Goal: Task Accomplishment & Management: Manage account settings

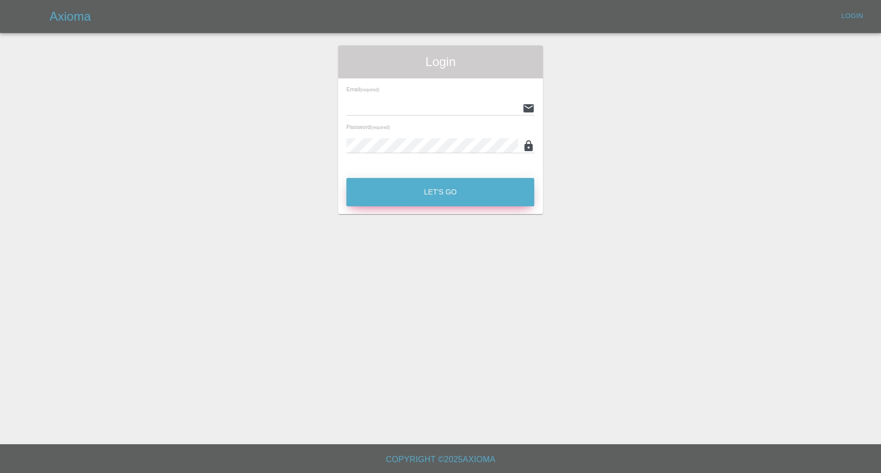
type input "[EMAIL_ADDRESS][DOMAIN_NAME]"
click at [440, 190] on button "Let's Go" at bounding box center [440, 192] width 188 height 28
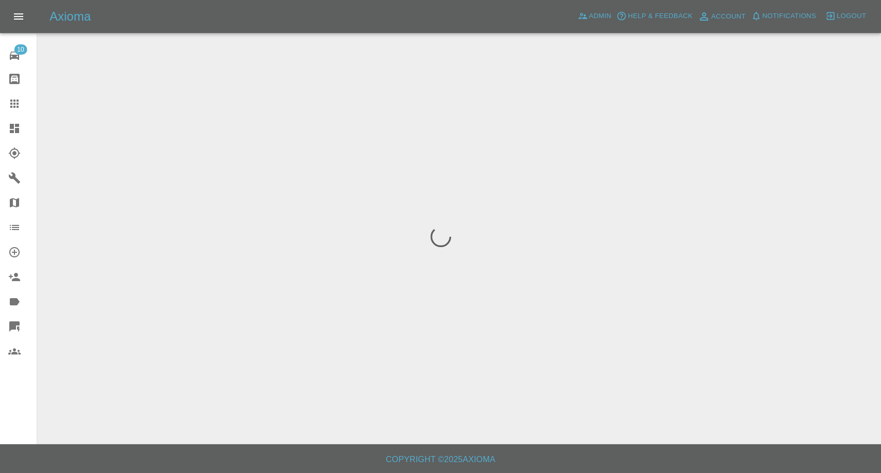
click at [8, 92] on link "Claims" at bounding box center [18, 103] width 37 height 25
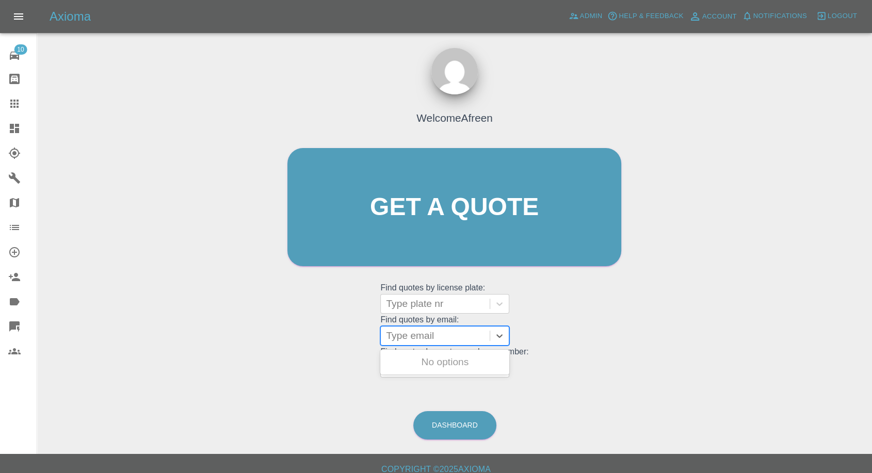
click at [427, 336] on div at bounding box center [435, 336] width 99 height 14
paste input ""saleks68@yahoo.co.uk" <undefined>"
drag, startPoint x: 425, startPoint y: 336, endPoint x: 602, endPoint y: 325, distance: 177.9
click at [602, 325] on div "Welcome Afreen Get a quote Get a quote Find quotes by license plate: Type plate…" at bounding box center [455, 227] width 356 height 312
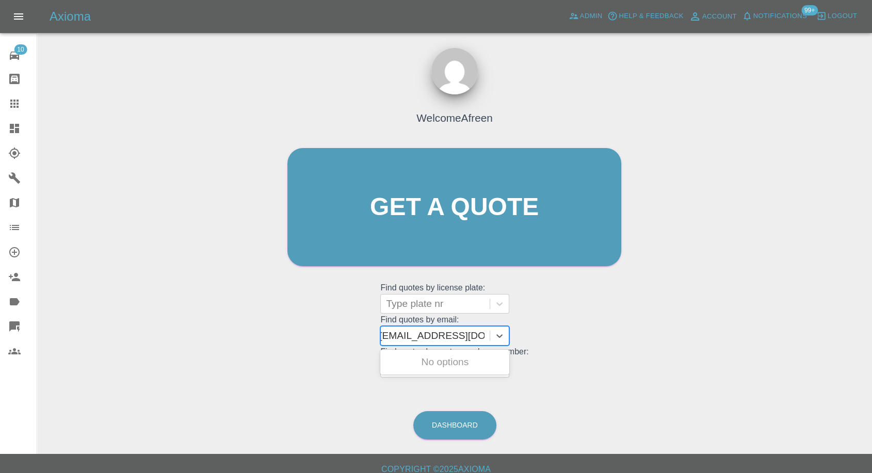
scroll to position [0, 0]
type input "saleks68@yahoo.co.uk"
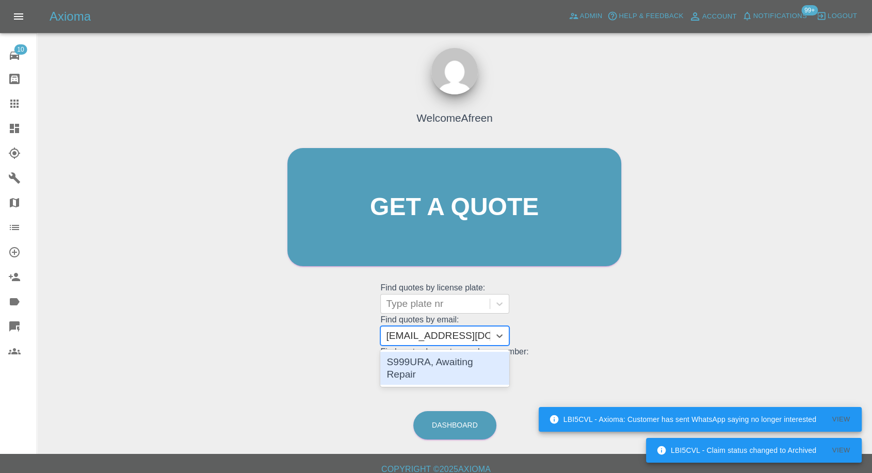
click at [495, 365] on div "S999URA, Awaiting Repair" at bounding box center [444, 368] width 129 height 33
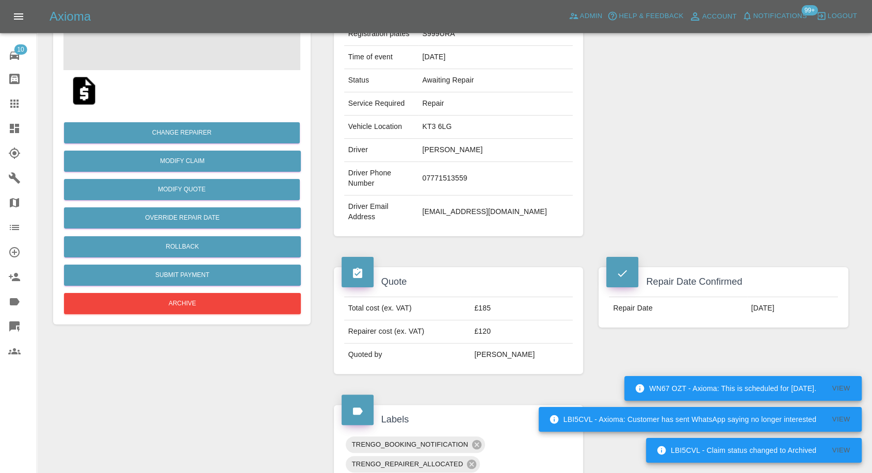
scroll to position [286, 0]
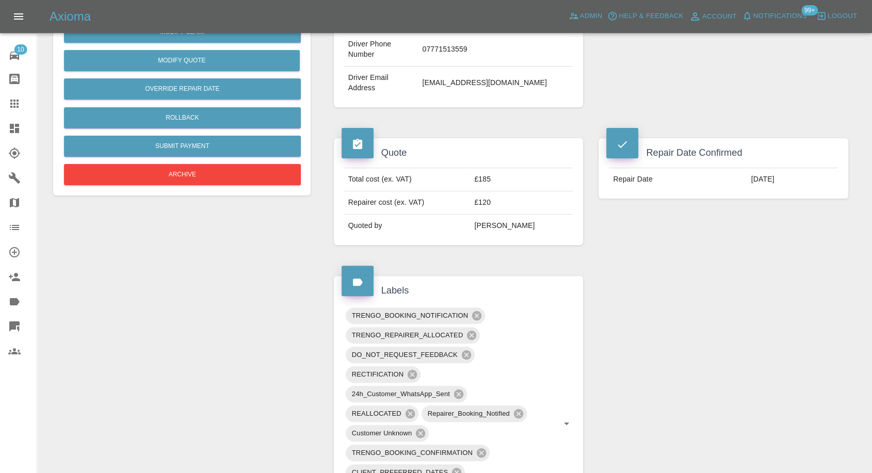
drag, startPoint x: 18, startPoint y: 96, endPoint x: 208, endPoint y: 315, distance: 290.4
click at [18, 96] on link "Claims" at bounding box center [18, 103] width 37 height 25
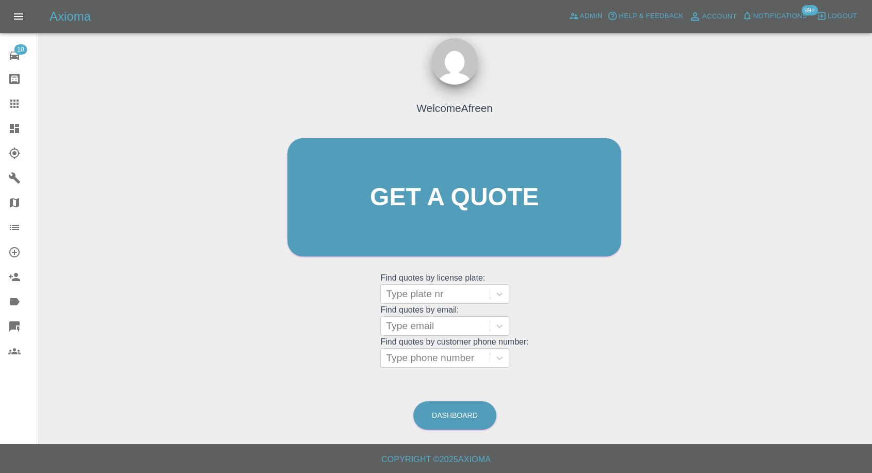
scroll to position [9, 0]
click at [418, 326] on div at bounding box center [435, 326] width 99 height 14
paste input ""apaul007@btinternet.com" <undefined>"
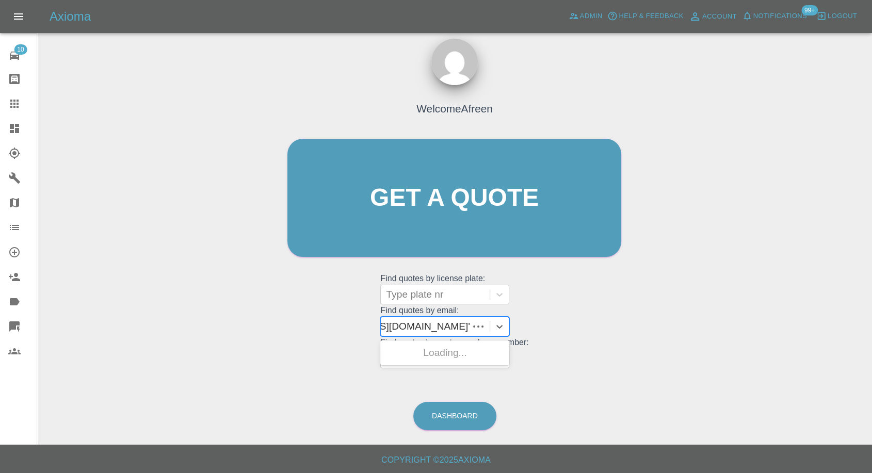
scroll to position [0, 75]
drag, startPoint x: 425, startPoint y: 325, endPoint x: 759, endPoint y: 357, distance: 334.9
click at [759, 357] on div "Welcome Afreen Get a quote Get a quote Find quotes by license plate: Type plate…" at bounding box center [454, 247] width 818 height 370
type input "apaul007@btinternet.com"
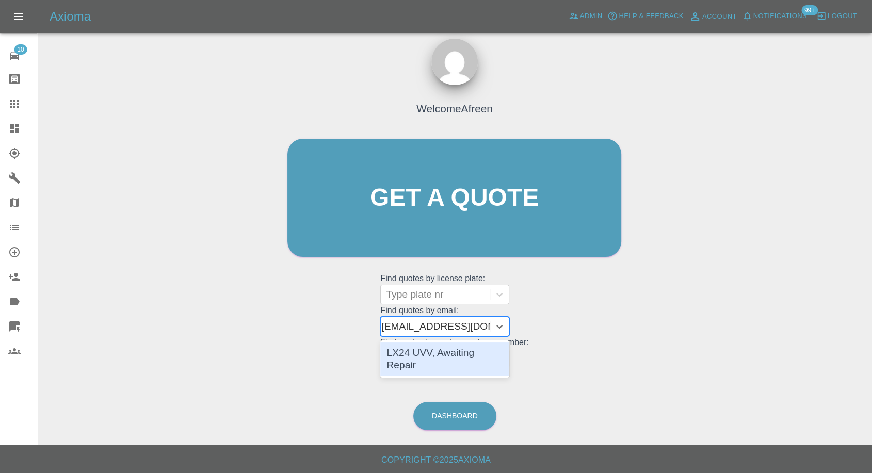
click at [446, 349] on div "LX24 UVV, Awaiting Repair" at bounding box center [444, 359] width 129 height 33
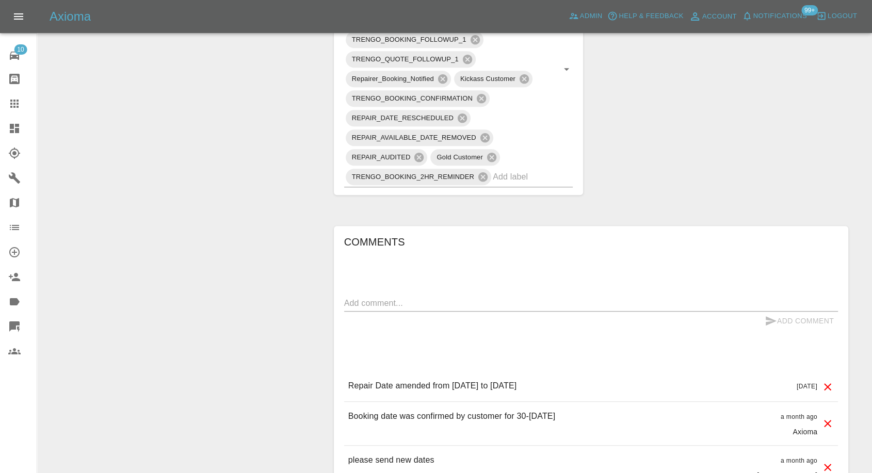
scroll to position [745, 0]
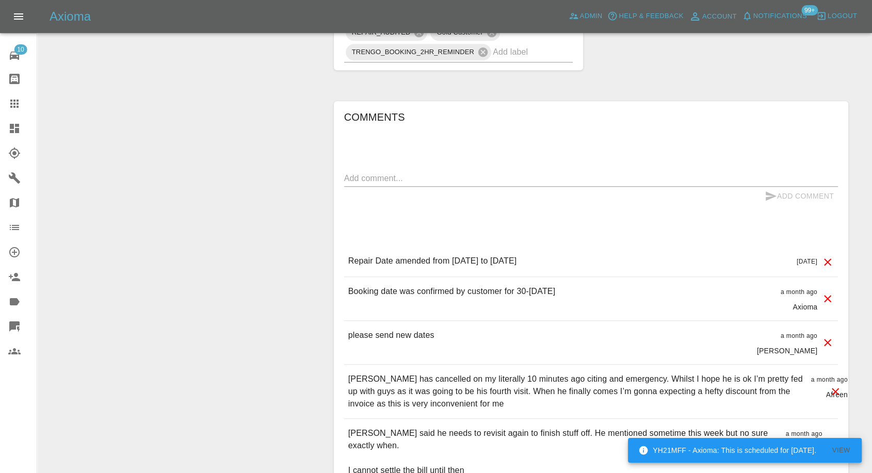
click at [14, 96] on link "Claims" at bounding box center [18, 103] width 37 height 25
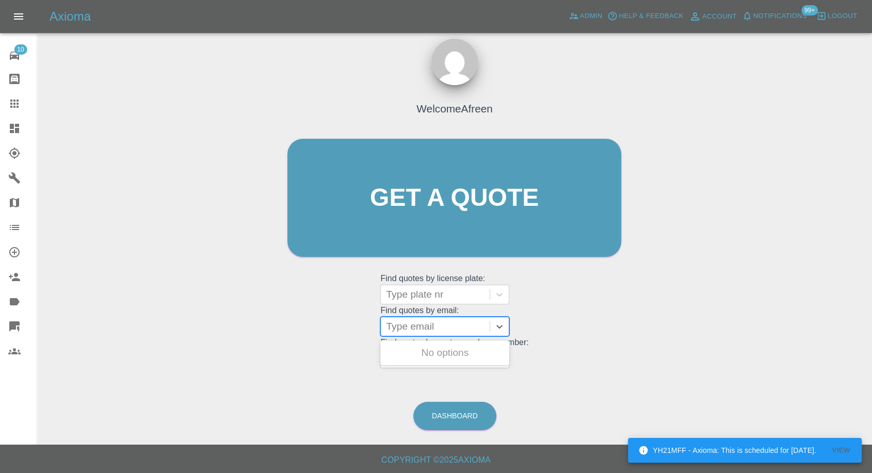
click at [450, 328] on div at bounding box center [435, 326] width 99 height 14
paste input ""danielsmarks@gmail.com" <undefined>"
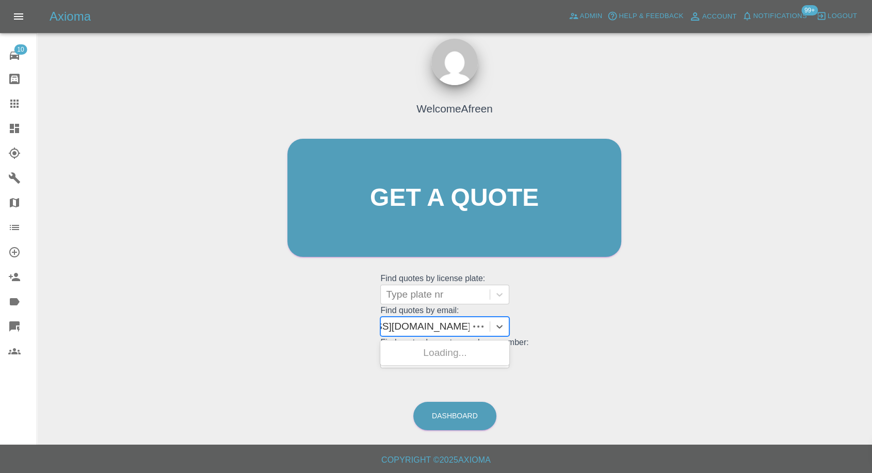
scroll to position [0, 73]
drag, startPoint x: 424, startPoint y: 327, endPoint x: 605, endPoint y: 318, distance: 181.9
click at [605, 318] on div "Welcome Afreen Get a quote Get a quote Find quotes by license plate: Type plate…" at bounding box center [455, 218] width 356 height 312
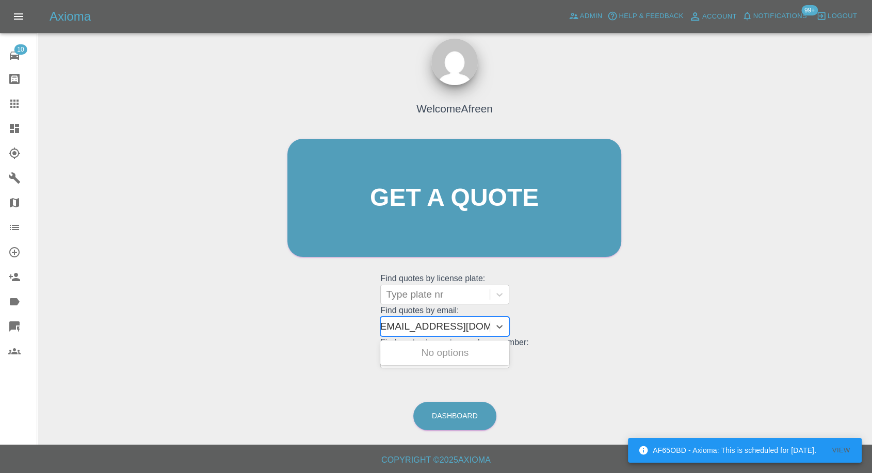
scroll to position [0, 5]
type input "danielsmarks@gmail.com"
click at [481, 356] on div "LD25AKF, Awaiting Repair" at bounding box center [444, 353] width 129 height 21
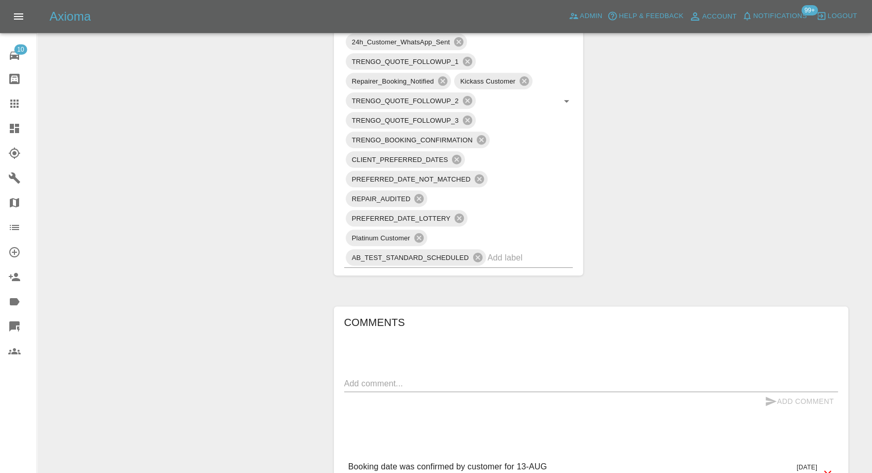
scroll to position [688, 0]
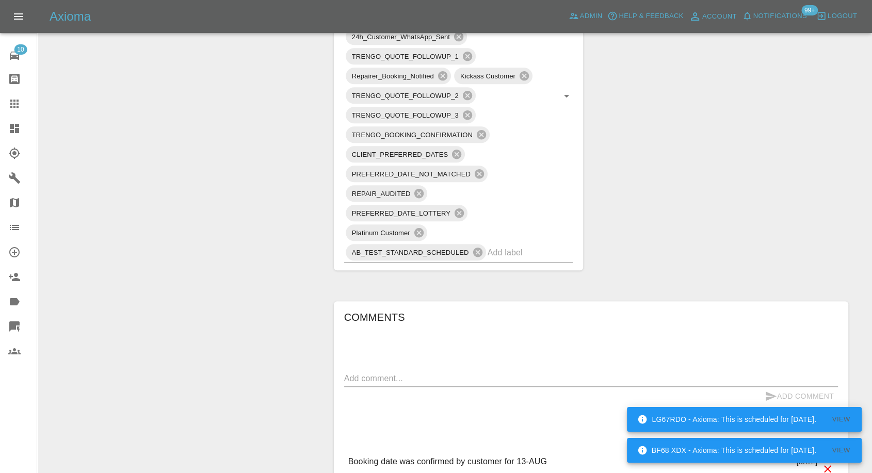
drag, startPoint x: 17, startPoint y: 100, endPoint x: 28, endPoint y: 103, distance: 12.3
click at [17, 100] on icon at bounding box center [14, 104] width 8 height 8
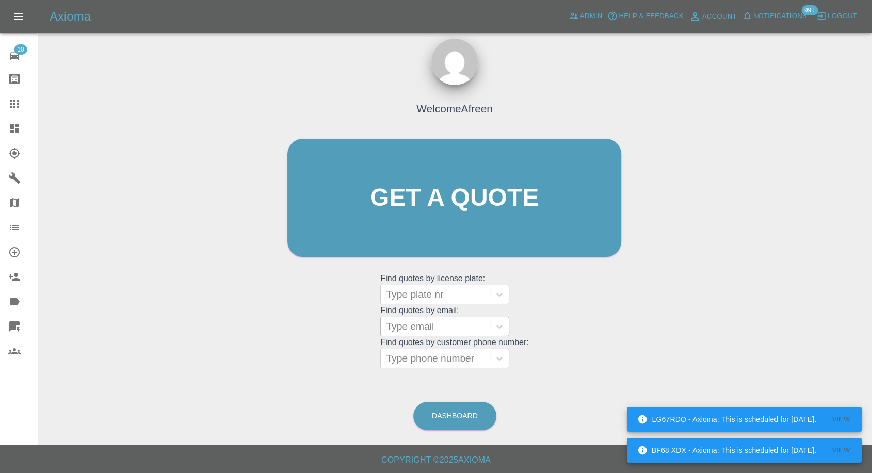
click at [429, 321] on div at bounding box center [435, 326] width 99 height 14
paste input ""alisonjeavons@outlook.com" <undefined>"
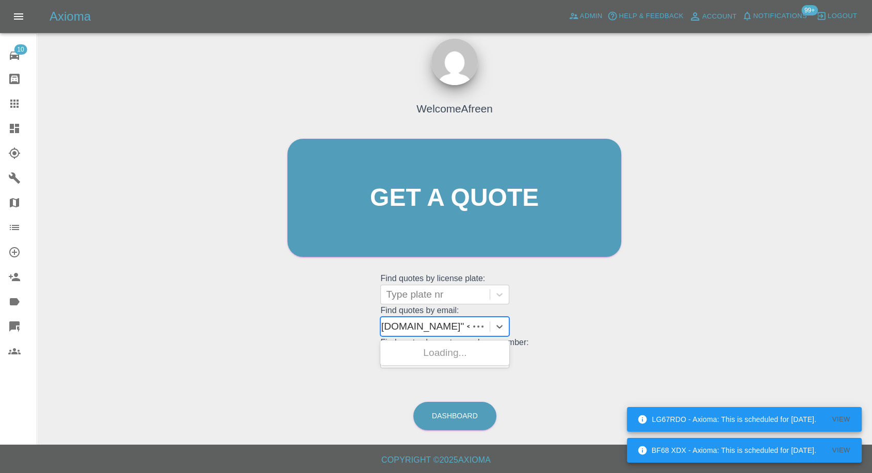
scroll to position [0, 83]
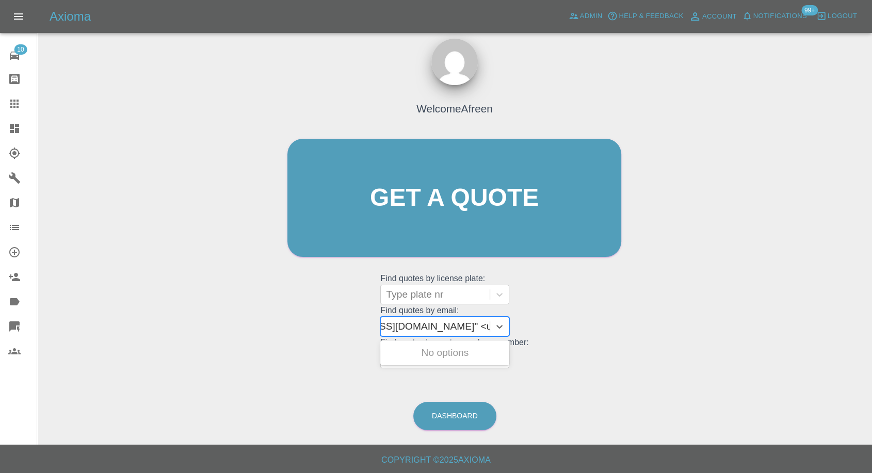
drag, startPoint x: 425, startPoint y: 327, endPoint x: 567, endPoint y: 326, distance: 141.9
click at [566, 326] on div "Welcome Afreen Get a quote Get a quote Find quotes by license plate: Type plate…" at bounding box center [455, 218] width 356 height 312
type input "alisonjeavons@outlook.com"
click at [484, 357] on div "S16 AJJ, Awaiting Repair" at bounding box center [444, 353] width 129 height 21
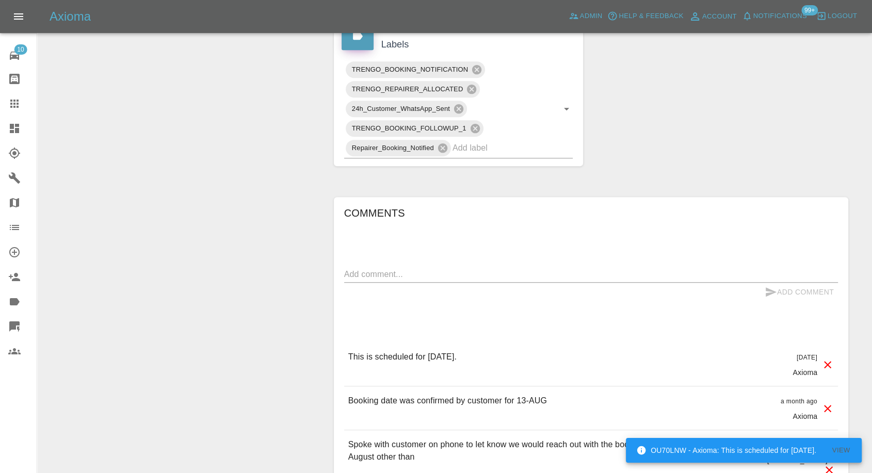
scroll to position [573, 0]
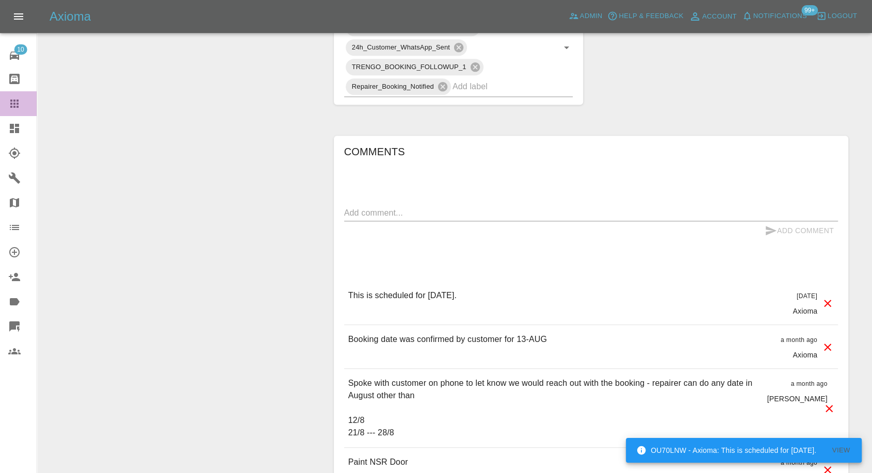
click at [14, 104] on icon at bounding box center [14, 104] width 8 height 8
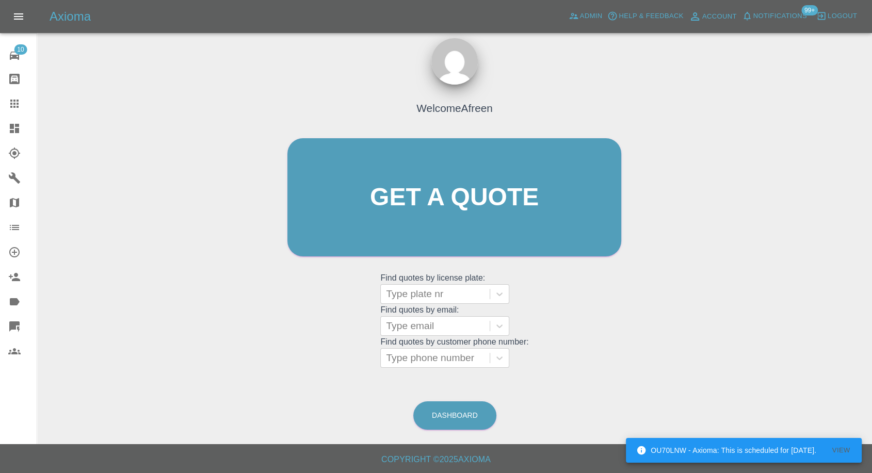
scroll to position [9, 0]
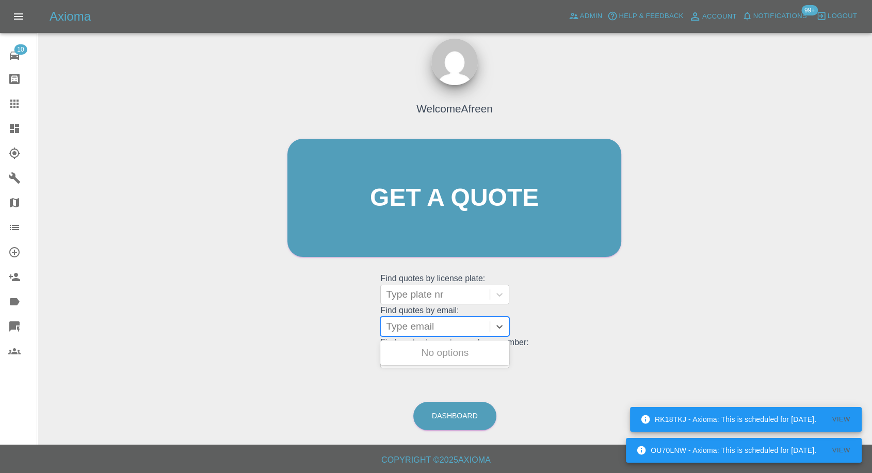
click at [398, 321] on div at bounding box center [435, 326] width 99 height 14
paste input ""paulplattfc@hotmail.co.uk" <undefined>"
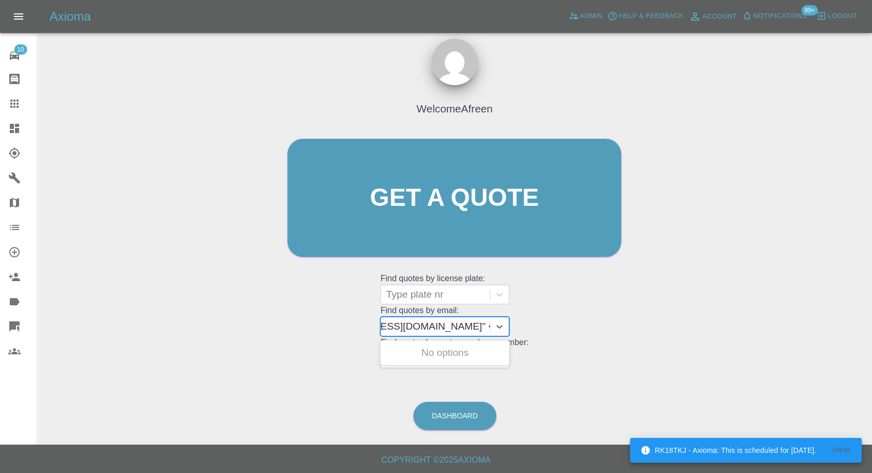
drag, startPoint x: 424, startPoint y: 324, endPoint x: 731, endPoint y: 326, distance: 306.5
click at [731, 326] on div "Welcome Afreen Get a quote Get a quote Find quotes by license plate: Type plate…" at bounding box center [454, 247] width 818 height 370
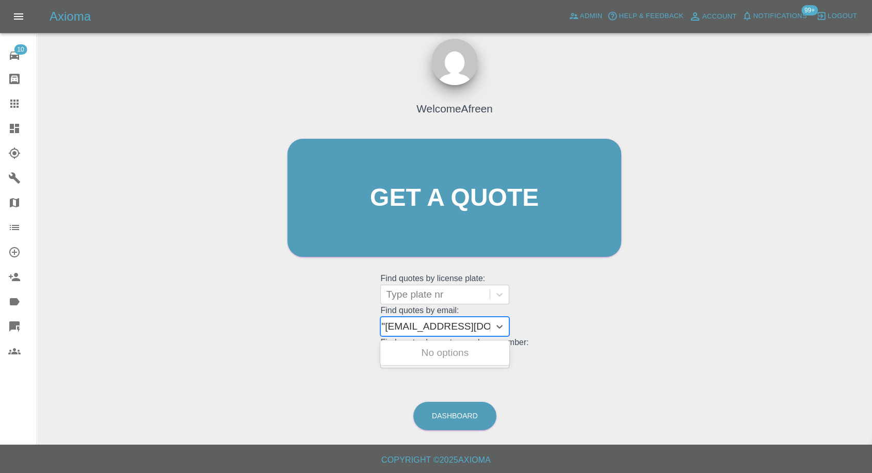
type input "paulplattfc@hotmail.co.uk"
click at [476, 351] on div "DU69PCF, Awaiting Repair" at bounding box center [444, 359] width 129 height 33
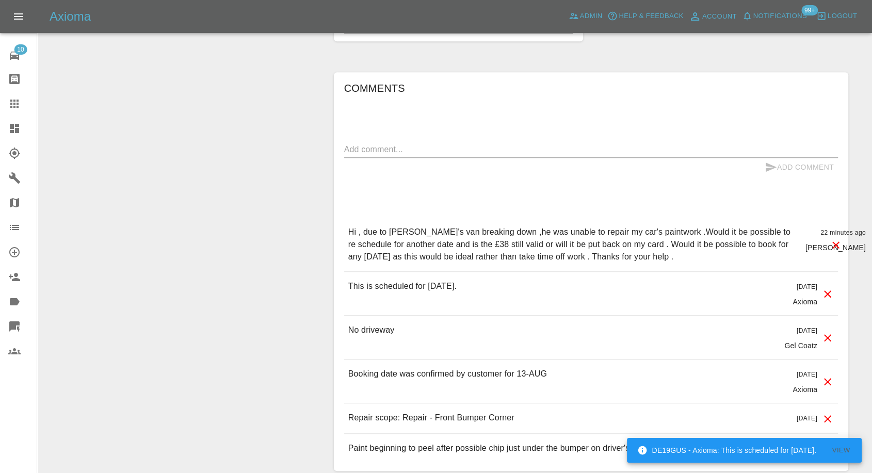
scroll to position [802, 0]
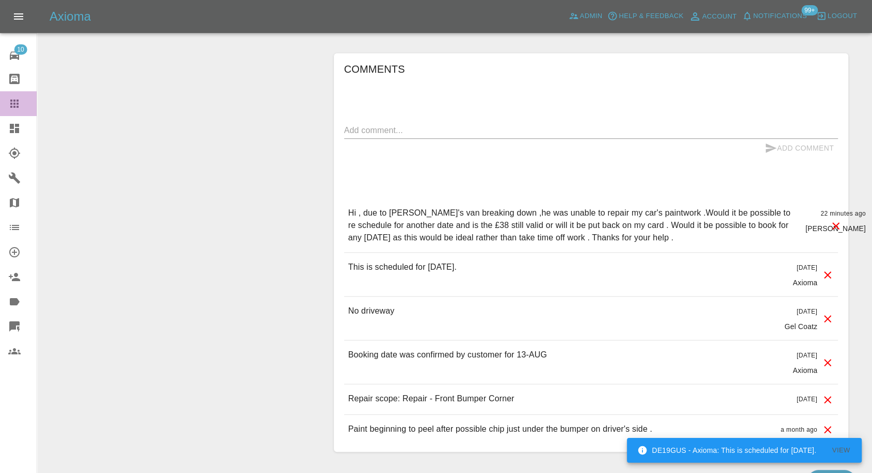
click at [17, 105] on icon at bounding box center [14, 104] width 12 height 12
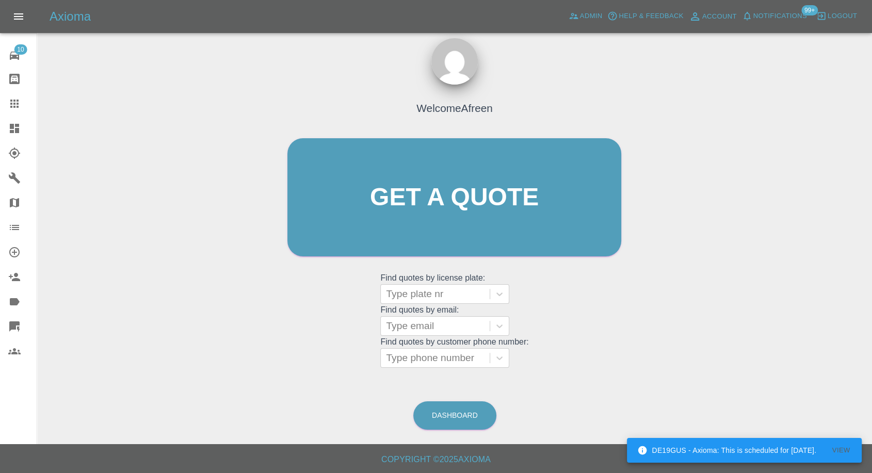
scroll to position [9, 0]
click at [426, 320] on div at bounding box center [435, 326] width 99 height 14
paste input ""jebatten@hotmail.co.uk" <undefined>"
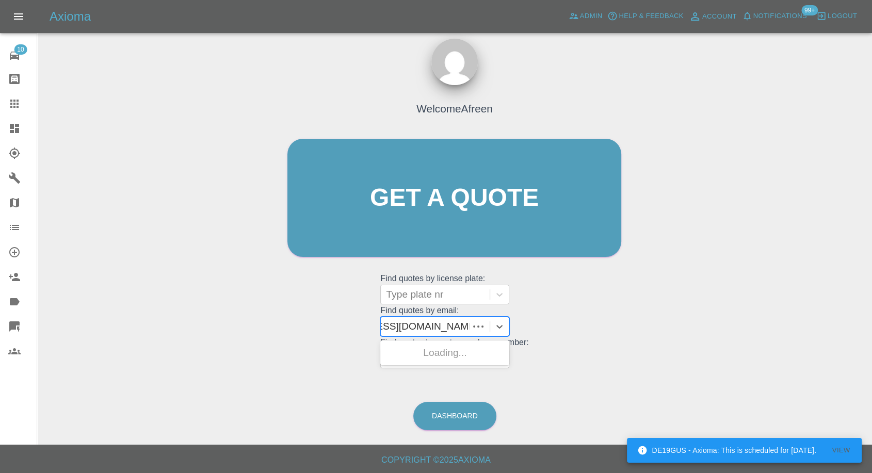
scroll to position [0, 66]
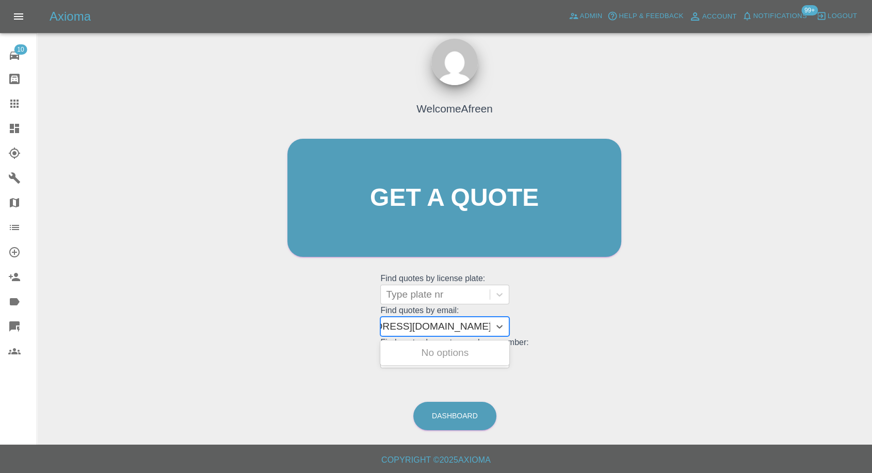
drag, startPoint x: 424, startPoint y: 324, endPoint x: 702, endPoint y: 328, distance: 278.2
click at [702, 328] on div "Welcome Afreen Get a quote Get a quote Find quotes by license plate: Type plate…" at bounding box center [454, 247] width 818 height 370
type input "jebatten@hotmail.co.uk"
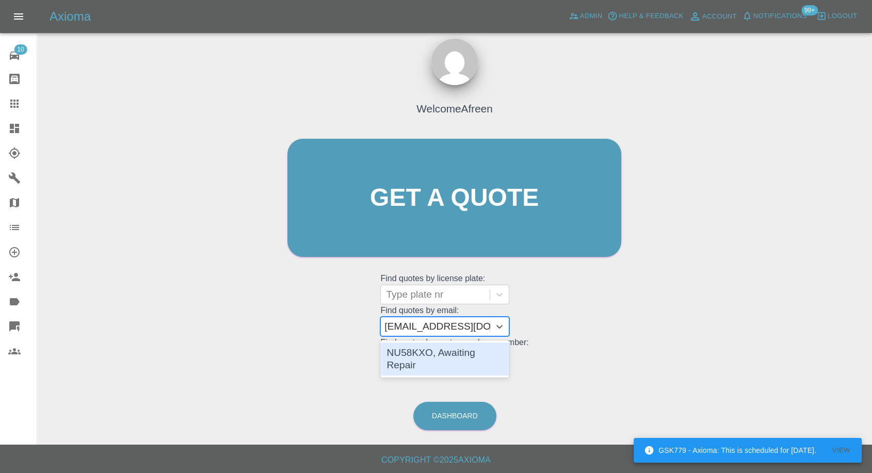
click at [482, 349] on div "NU58KXO, Awaiting Repair" at bounding box center [444, 359] width 129 height 33
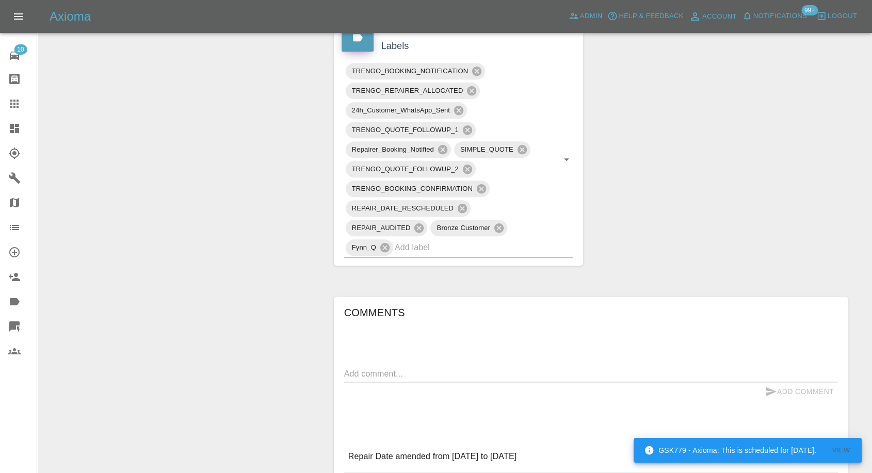
scroll to position [516, 0]
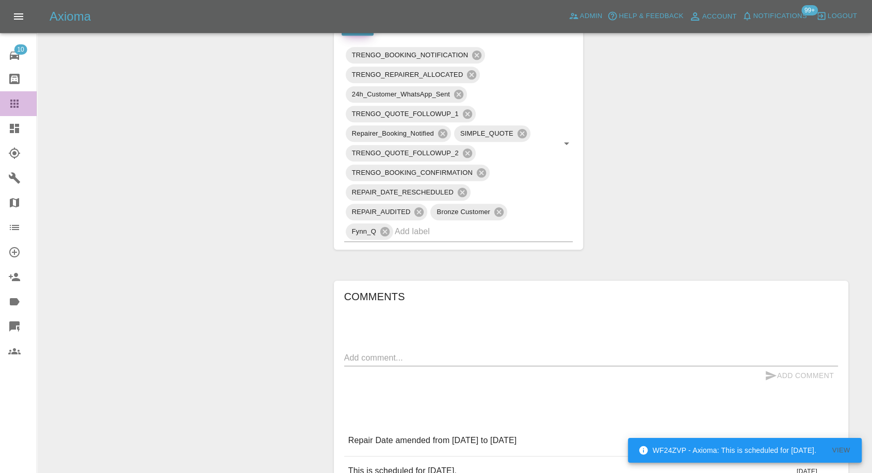
click at [13, 104] on icon at bounding box center [14, 104] width 8 height 8
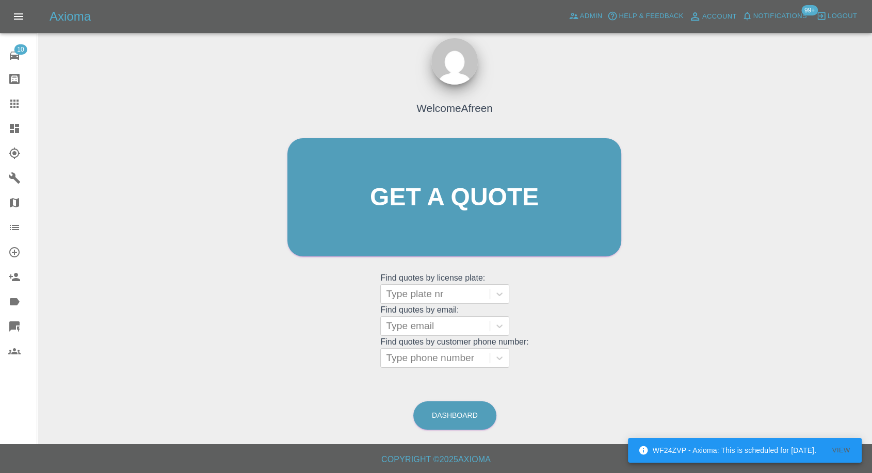
scroll to position [9, 0]
click at [408, 328] on div at bounding box center [435, 326] width 99 height 14
paste input ""wilkinson26@sky.com" <undefined>"
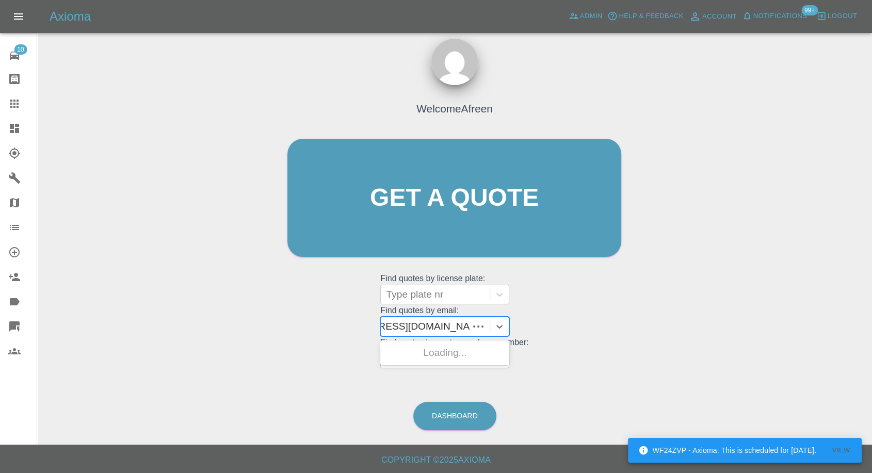
scroll to position [0, 57]
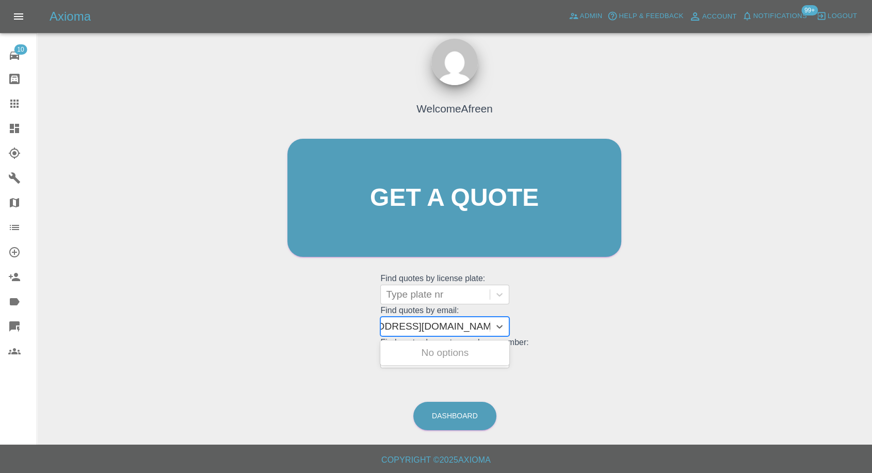
drag, startPoint x: 423, startPoint y: 326, endPoint x: 595, endPoint y: 338, distance: 172.3
click at [594, 338] on div "Welcome Afreen Get a quote Get a quote Find quotes by license plate: Type plate…" at bounding box center [455, 218] width 356 height 312
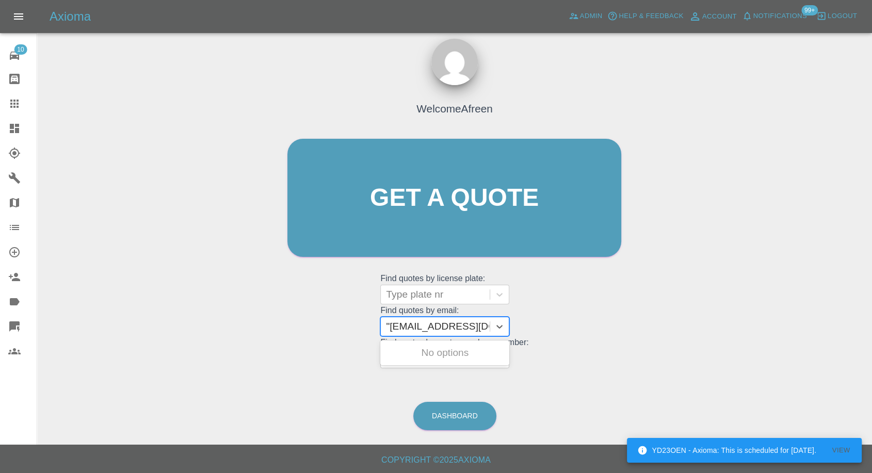
type input "wilkinson26@sky.com"
click at [464, 352] on div "L15 ALX, Awaiting Repair" at bounding box center [444, 353] width 129 height 21
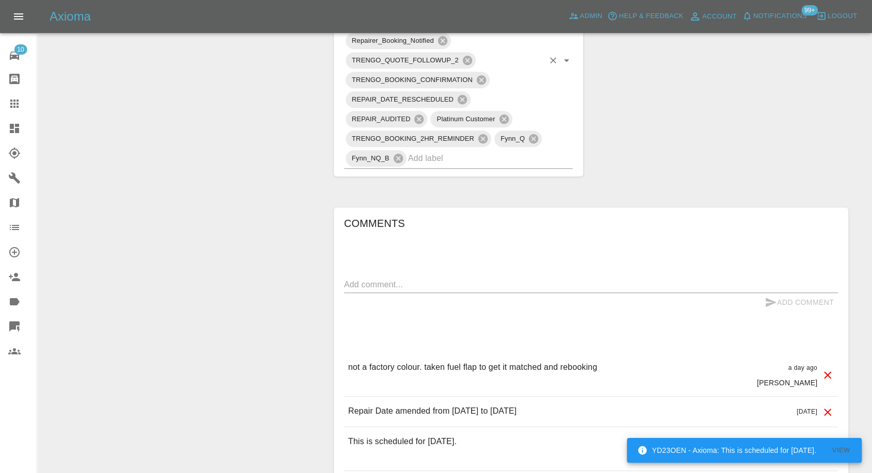
scroll to position [631, 0]
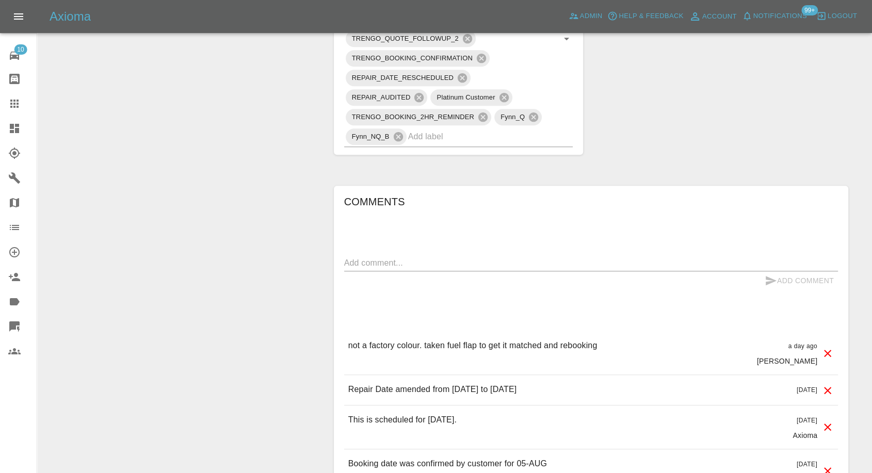
drag, startPoint x: 13, startPoint y: 101, endPoint x: 240, endPoint y: 252, distance: 273.2
click at [13, 101] on icon at bounding box center [14, 104] width 12 height 12
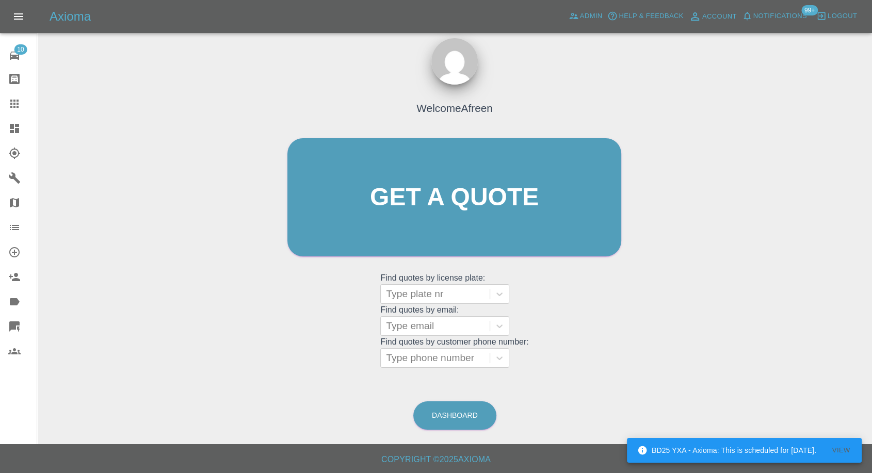
scroll to position [9, 0]
click at [398, 317] on div "Type email" at bounding box center [435, 326] width 109 height 19
paste input ""davehowell411@gmail.com" <undefined>"
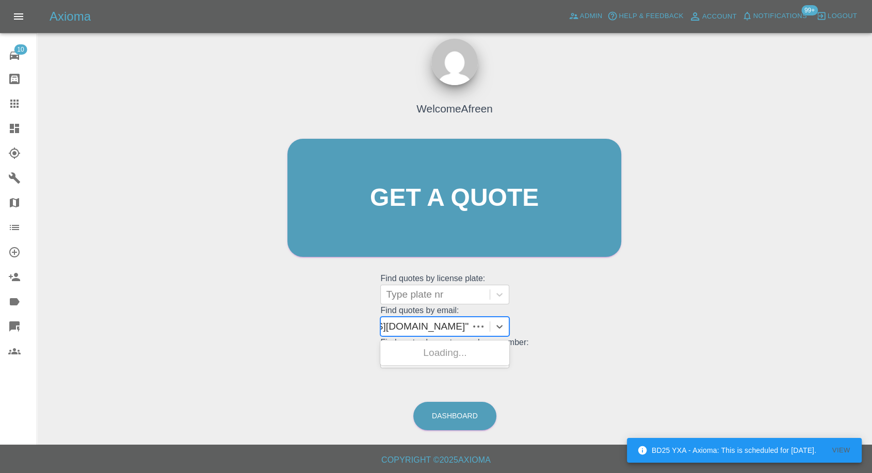
scroll to position [0, 78]
drag, startPoint x: 425, startPoint y: 324, endPoint x: 744, endPoint y: 356, distance: 320.0
click at [733, 358] on div "Welcome Afreen Get a quote Get a quote Find quotes by license plate: Type plate…" at bounding box center [454, 247] width 818 height 370
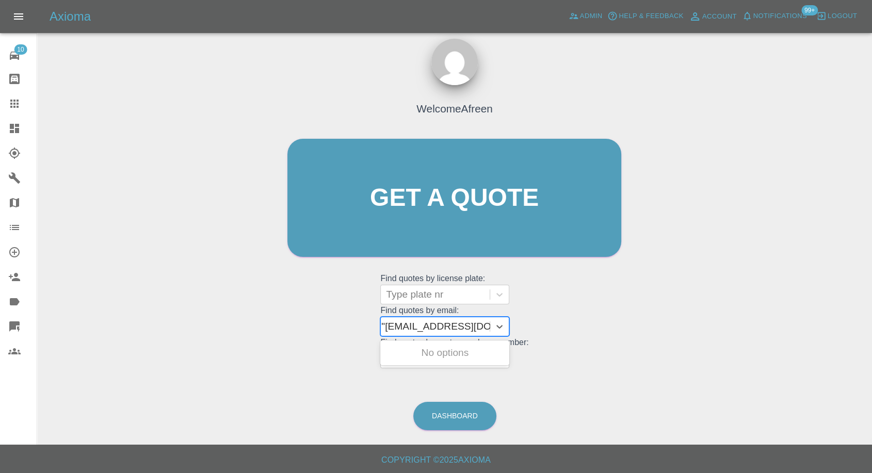
type input "davehowell411@gmail.com"
click at [473, 353] on div "AF74PWL, Awaiting Repair" at bounding box center [444, 359] width 129 height 33
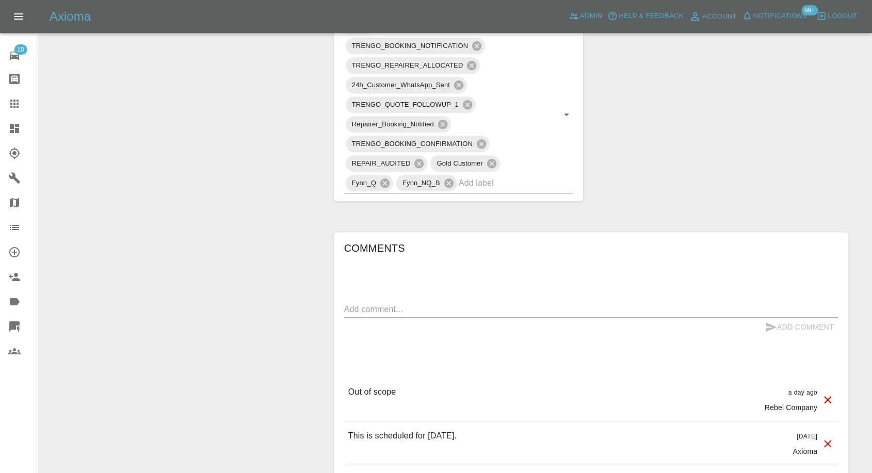
scroll to position [516, 0]
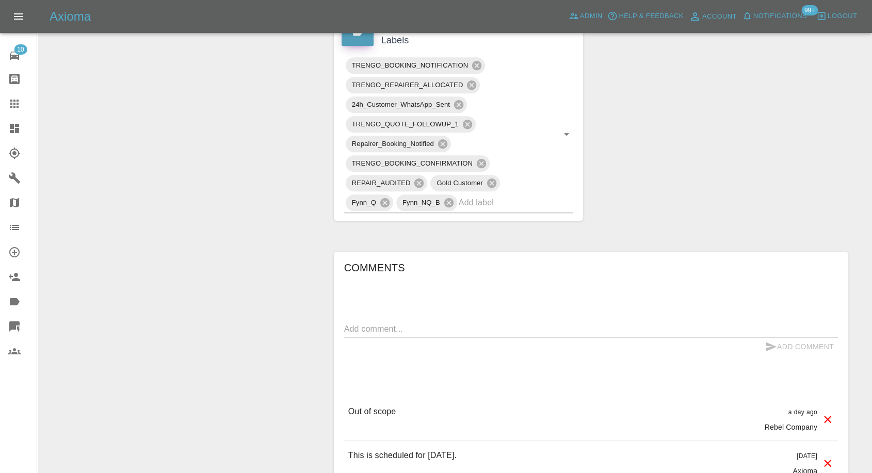
drag, startPoint x: 12, startPoint y: 100, endPoint x: 151, endPoint y: 181, distance: 161.2
click at [12, 100] on icon at bounding box center [14, 104] width 8 height 8
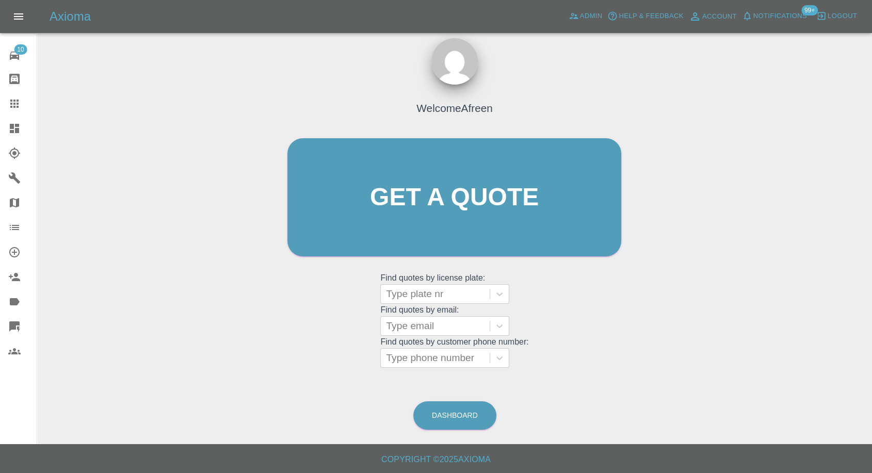
scroll to position [9, 0]
click at [420, 327] on div at bounding box center [435, 326] width 99 height 14
paste input ""irsweetperu@yahoo.co.uk" <undefined>"
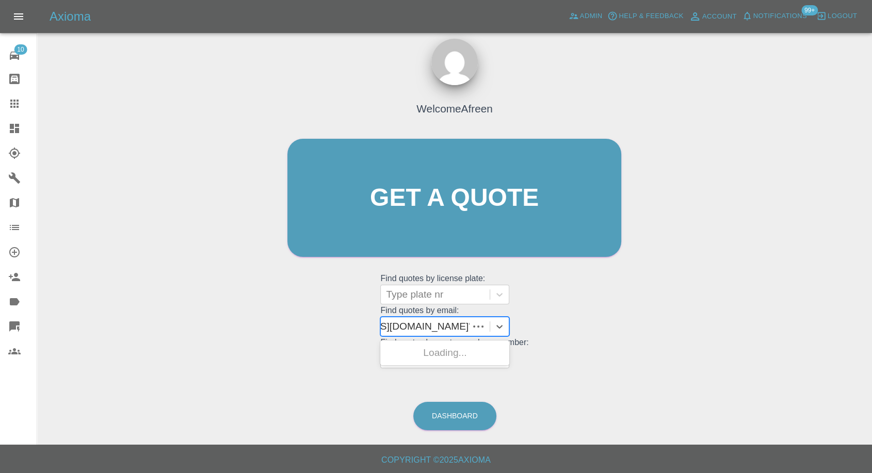
scroll to position [0, 75]
drag, startPoint x: 423, startPoint y: 325, endPoint x: 747, endPoint y: 330, distance: 324.1
click at [746, 330] on div "Welcome Afreen Get a quote Get a quote Find quotes by license plate: Type plate…" at bounding box center [454, 247] width 818 height 370
type input "irsweetperu@yahoo.co.uk"
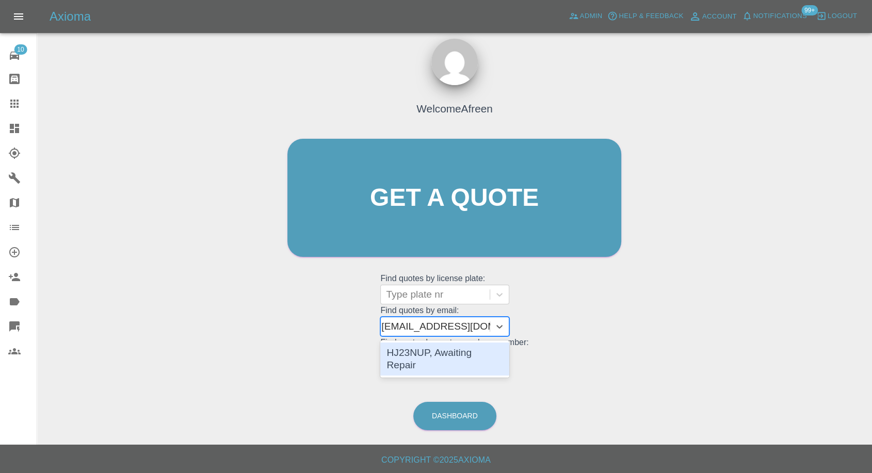
click at [481, 352] on div "HJ23NUP, Awaiting Repair" at bounding box center [444, 359] width 129 height 33
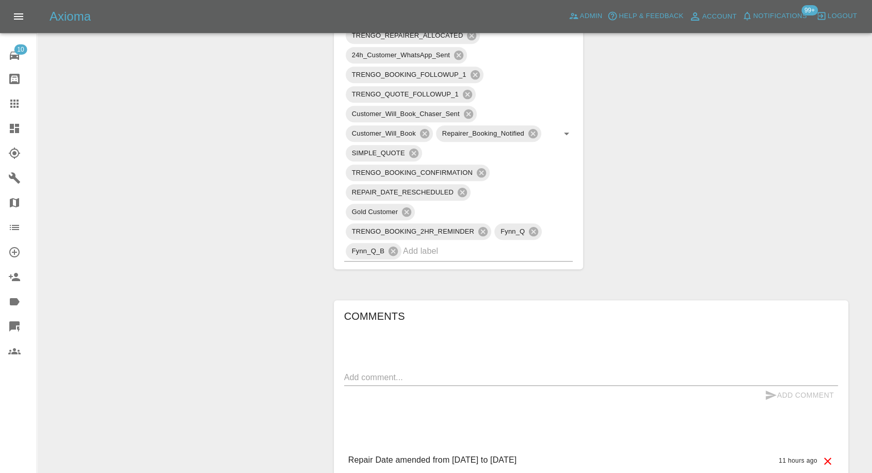
scroll to position [631, 0]
